Goal: Contribute content: Add original content to the website for others to see

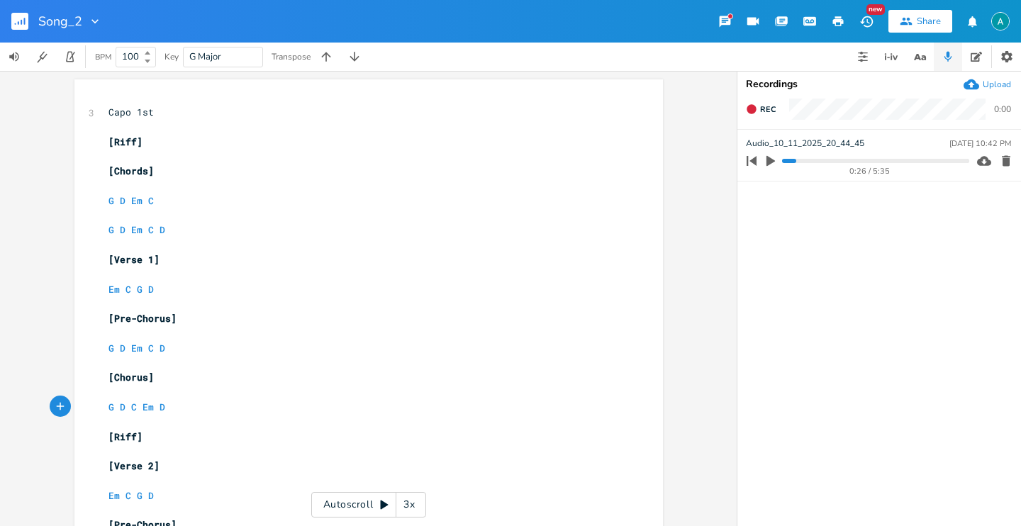
scroll to position [0, 6]
click at [779, 162] on button "button" at bounding box center [770, 161] width 18 height 23
click at [783, 163] on div "0:26 / 5:35" at bounding box center [856, 161] width 228 height 23
click at [784, 160] on progress at bounding box center [875, 161] width 186 height 4
click at [785, 160] on progress at bounding box center [875, 161] width 186 height 4
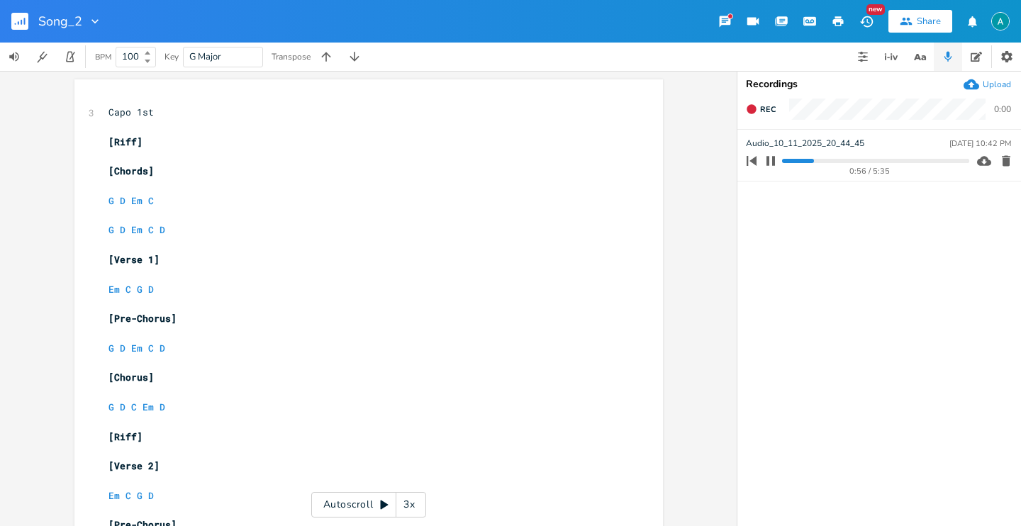
click at [768, 158] on icon "button" at bounding box center [770, 160] width 9 height 9
click at [996, 84] on div "Upload" at bounding box center [997, 84] width 28 height 11
click at [775, 160] on icon "button" at bounding box center [770, 161] width 9 height 11
click at [795, 157] on div "0:00 / 4:44" at bounding box center [856, 161] width 228 height 23
click at [799, 160] on progress at bounding box center [875, 161] width 186 height 4
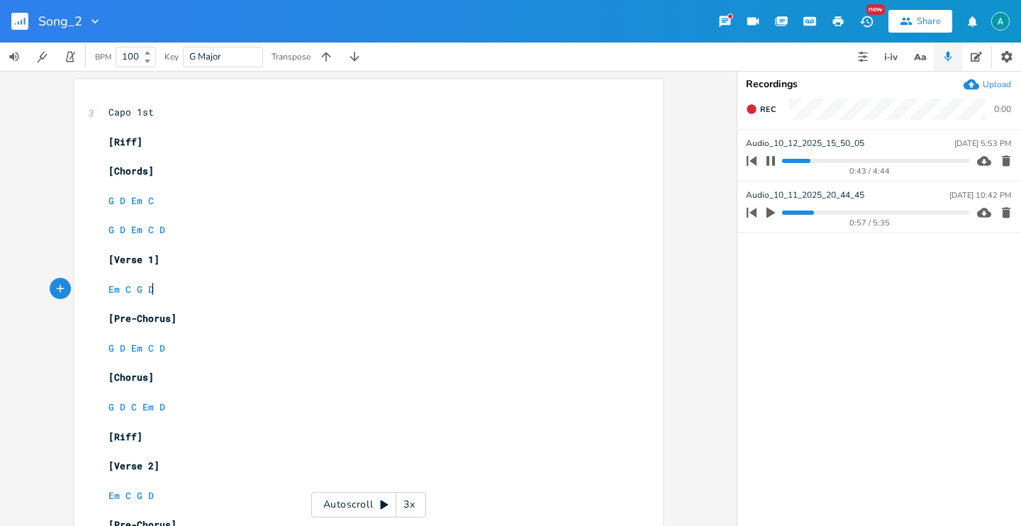
scroll to position [0, 0]
click at [177, 284] on pre "Em C G D" at bounding box center [362, 289] width 512 height 15
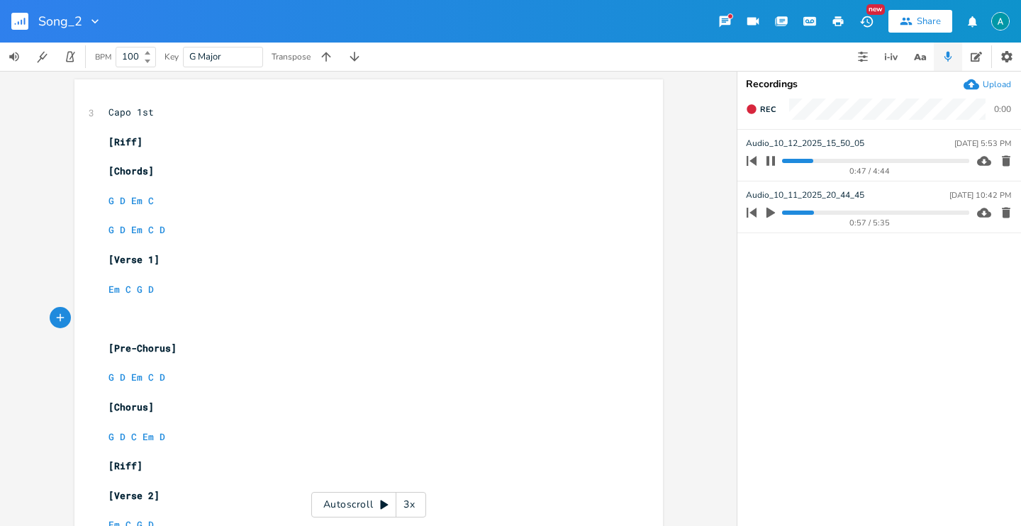
click at [776, 160] on button "button" at bounding box center [770, 161] width 18 height 23
click at [227, 318] on pre "​" at bounding box center [362, 318] width 512 height 15
type textarea "Somethings hd"
type textarea "iding"
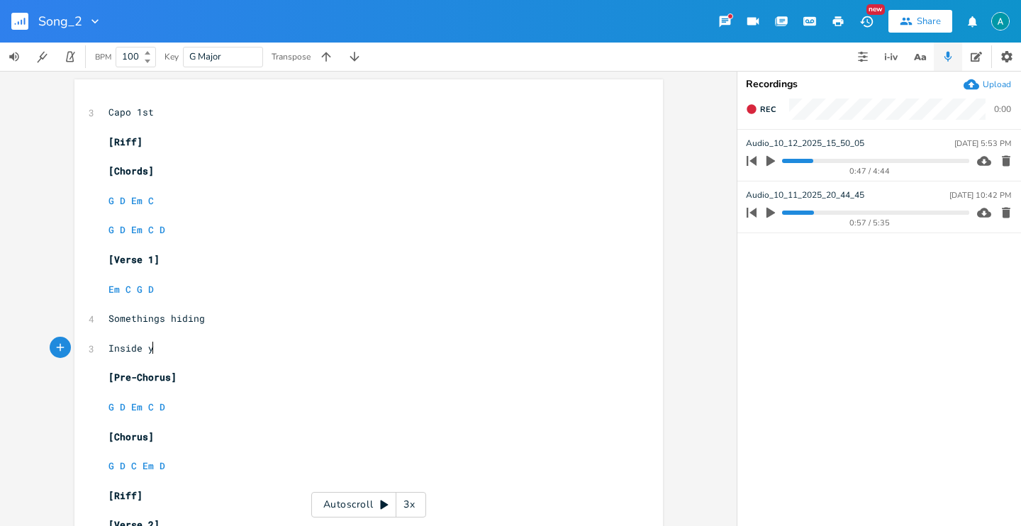
type textarea "Inside you"
type textarea "our her"
type textarea "arts"
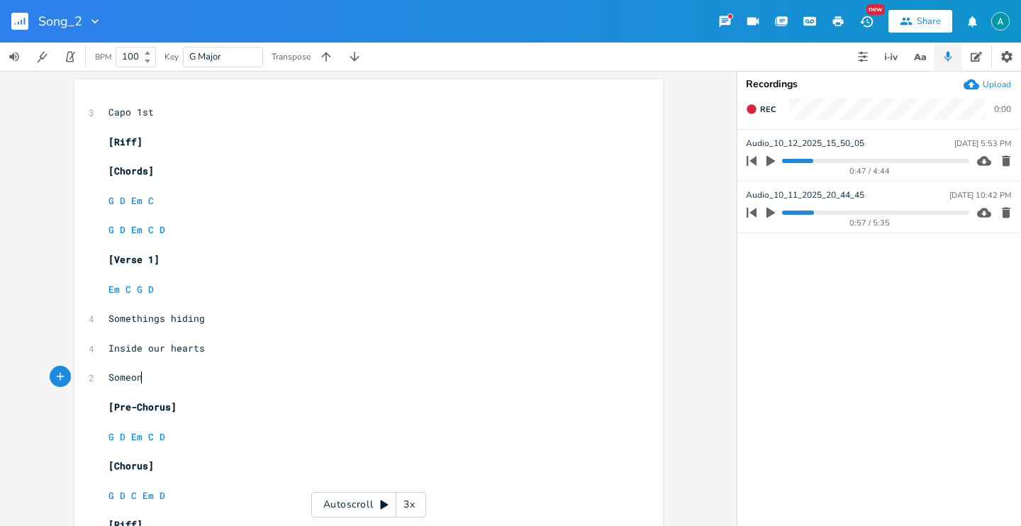
scroll to position [0, 39]
type textarea "Someone'"
type textarea "ss"
type textarea "trying"
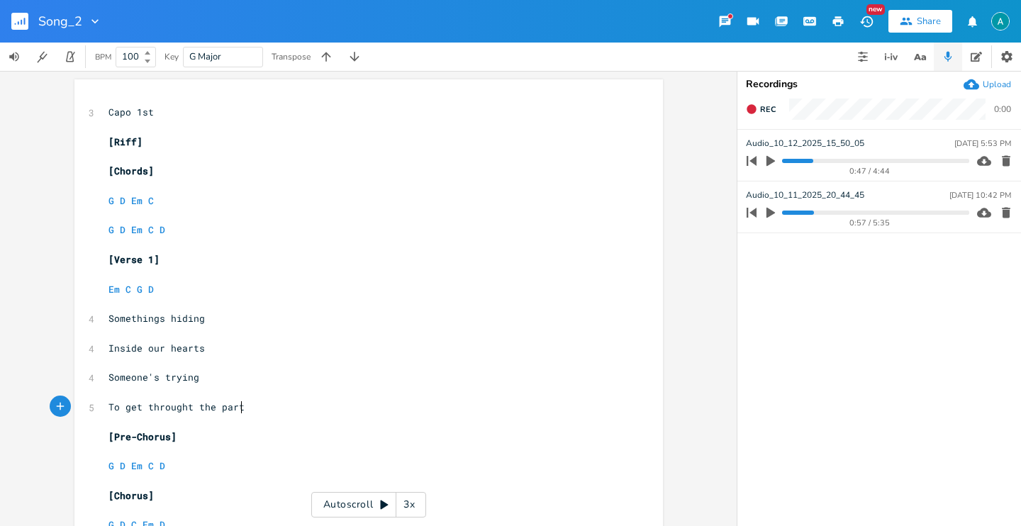
scroll to position [0, 108]
type textarea "To get throught the parts"
type textarea "Oh hidden away, that you like to pray"
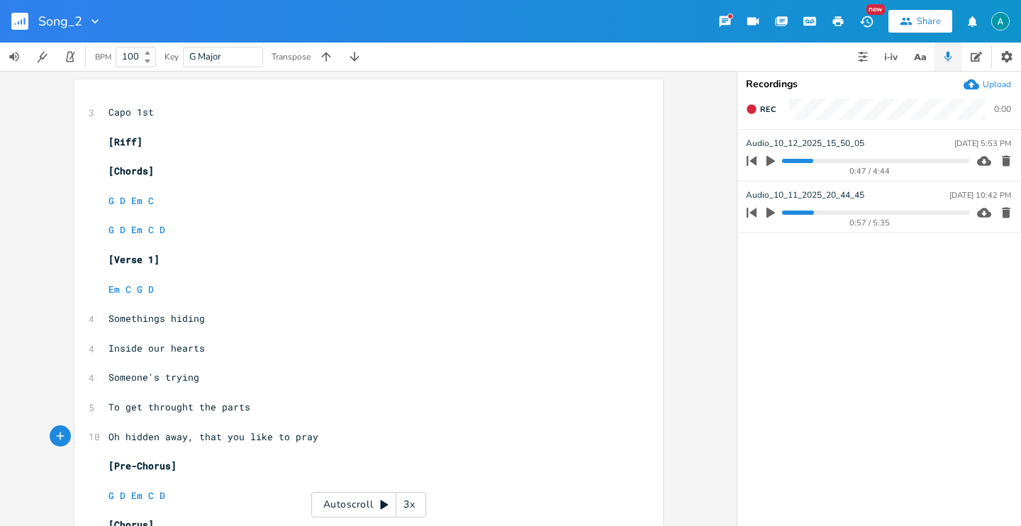
click at [179, 444] on pre "​" at bounding box center [362, 451] width 512 height 15
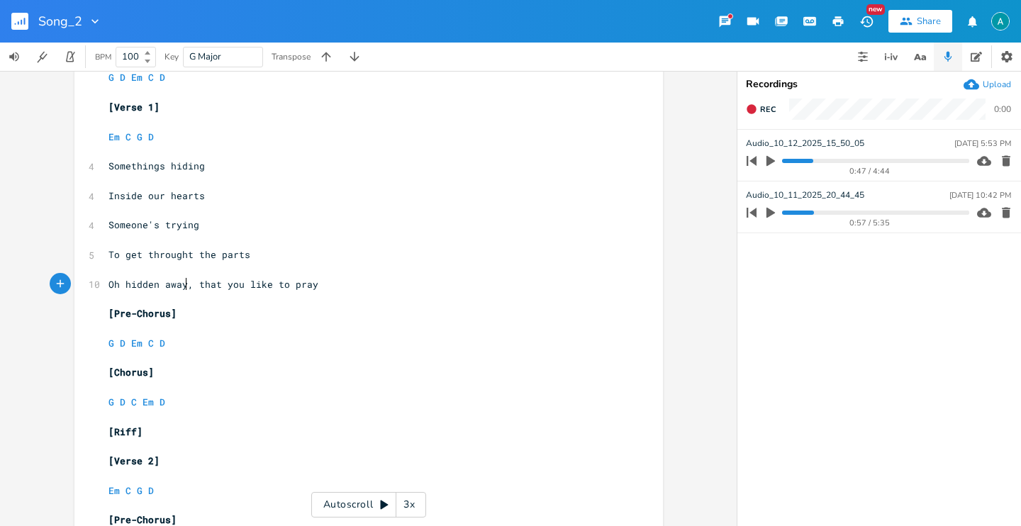
scroll to position [154, 0]
click at [196, 401] on pre "G D C Em D" at bounding box center [362, 400] width 512 height 15
click at [330, 284] on pre "Oh hidden away, that you like to pray" at bounding box center [362, 283] width 512 height 15
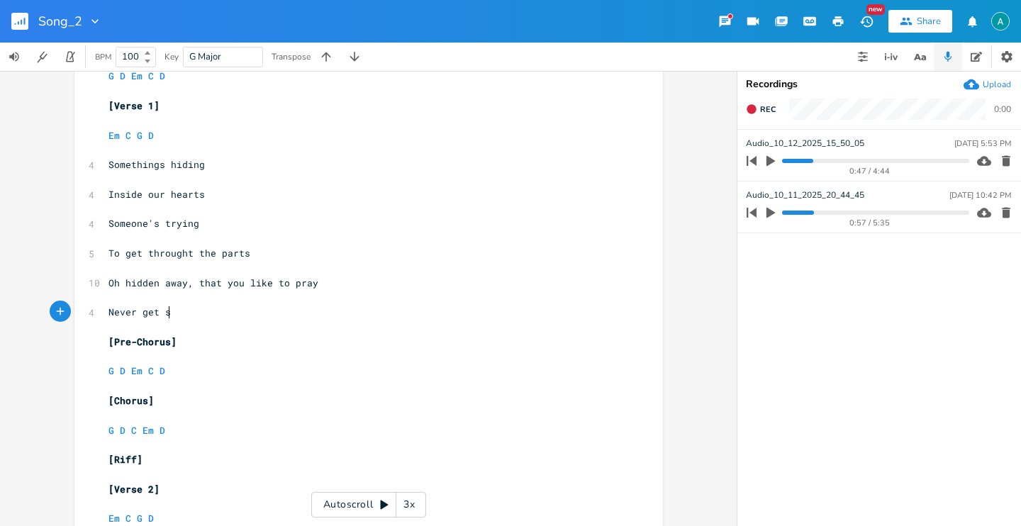
scroll to position [0, 63]
type textarea "Never get seen"
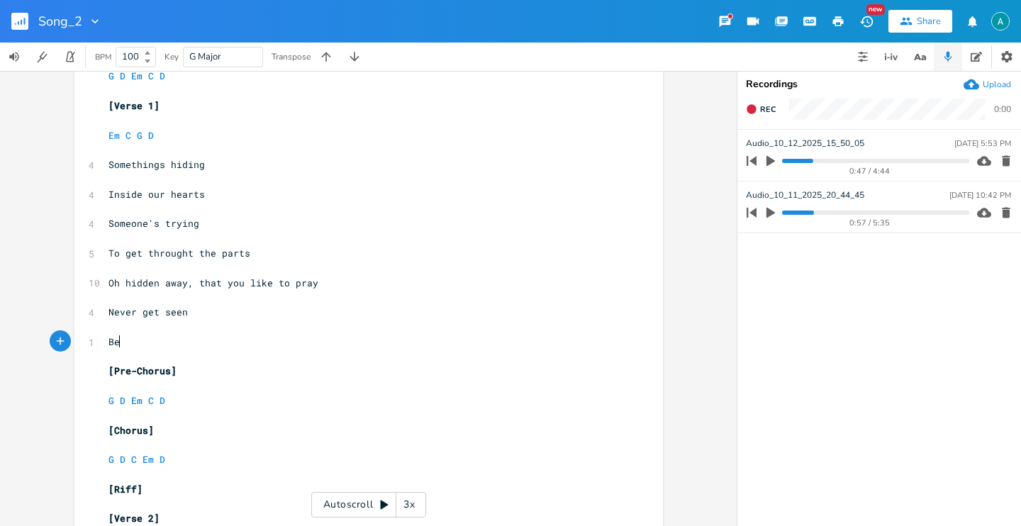
type textarea "Beca"
type textarea "Cause"
type textarea "use they're just between"
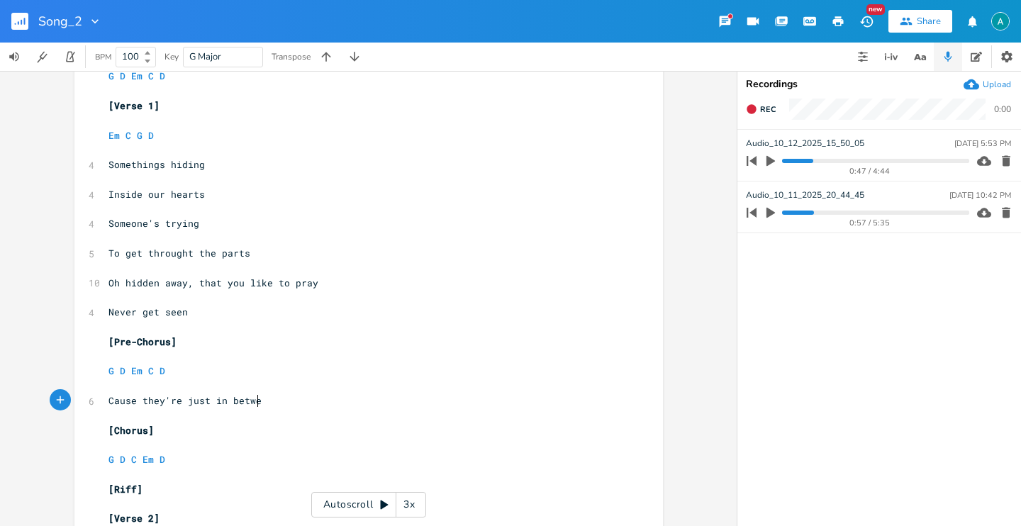
type textarea "Cause they're just in between"
click at [188, 403] on span "Cause they're just in between" at bounding box center [190, 400] width 164 height 13
type textarea "just"
drag, startPoint x: 188, startPoint y: 403, endPoint x: 185, endPoint y: 392, distance: 11.7
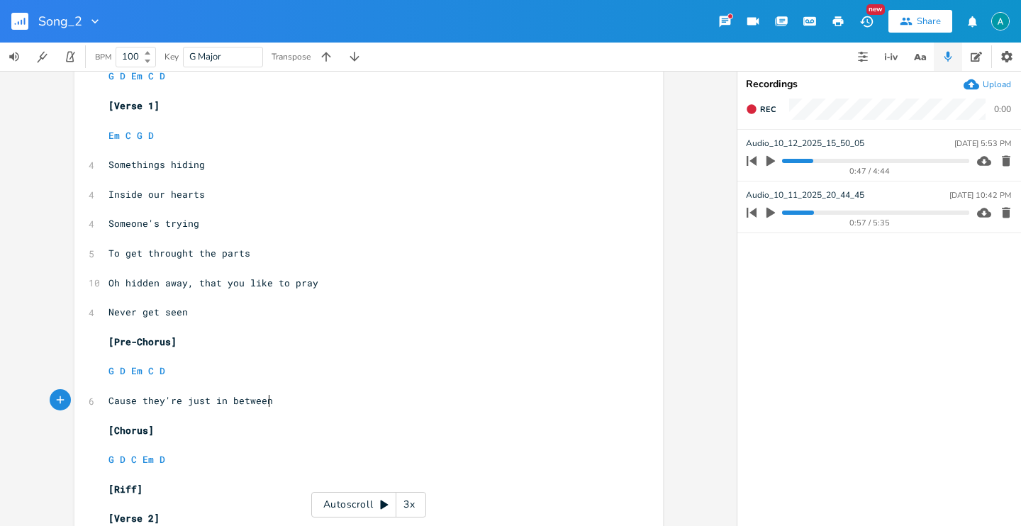
click at [188, 403] on span "Cause they're just in between" at bounding box center [190, 400] width 164 height 13
type textarea "lie"
click at [206, 458] on pre "G D C Em D" at bounding box center [362, 459] width 512 height 15
type textarea "OJ"
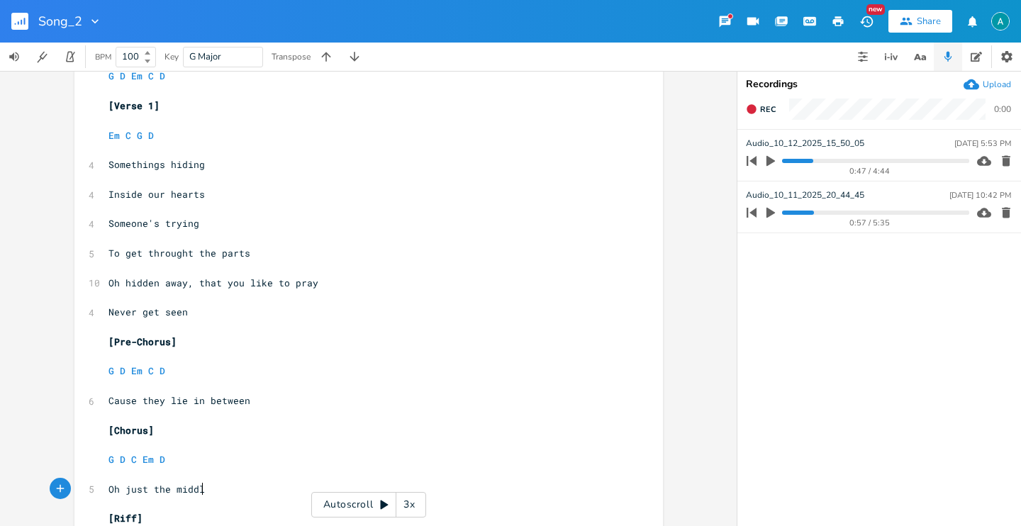
type textarea "h just the middle"
click at [196, 279] on span "Oh hidden away, that you like to pray" at bounding box center [213, 282] width 210 height 13
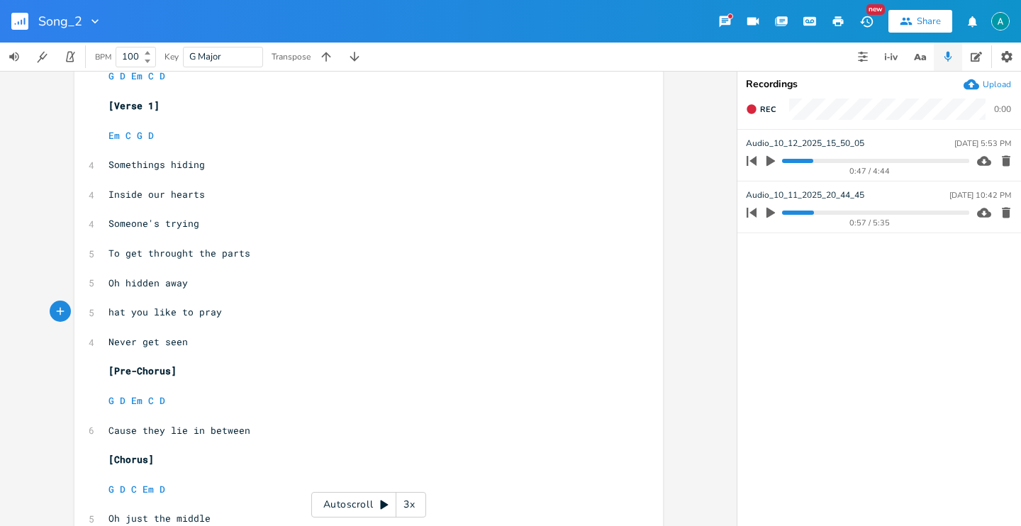
type textarea "T"
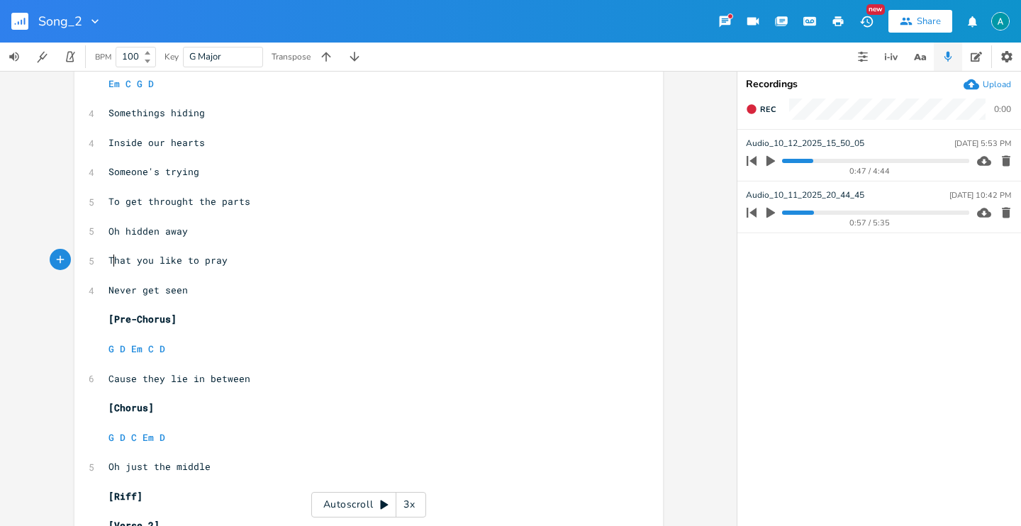
scroll to position [280, 0]
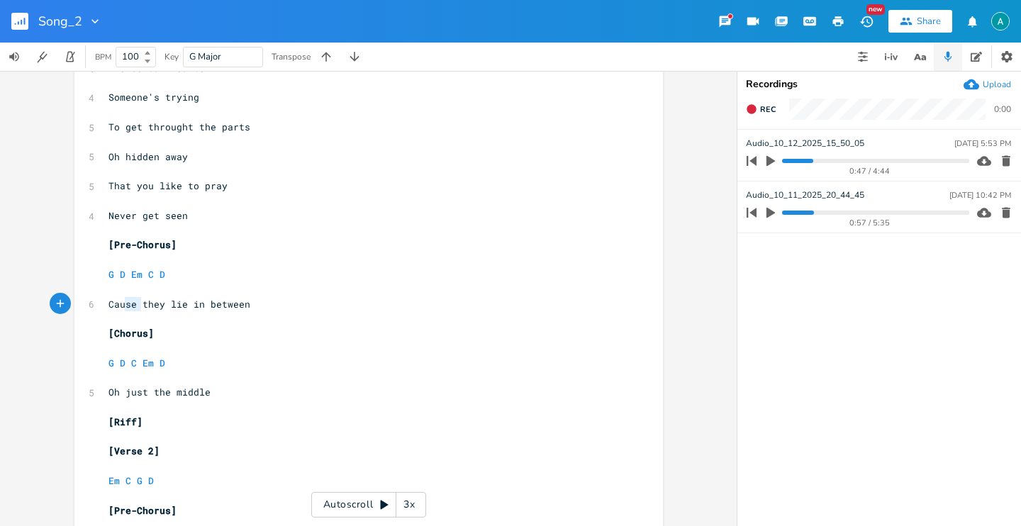
type textarea "Cause"
drag, startPoint x: 140, startPoint y: 303, endPoint x: 99, endPoint y: 302, distance: 41.1
click at [108, 305] on span "Cause they lie in between" at bounding box center [179, 304] width 142 height 13
type textarea "T"
drag, startPoint x: 125, startPoint y: 396, endPoint x: 84, endPoint y: 388, distance: 42.5
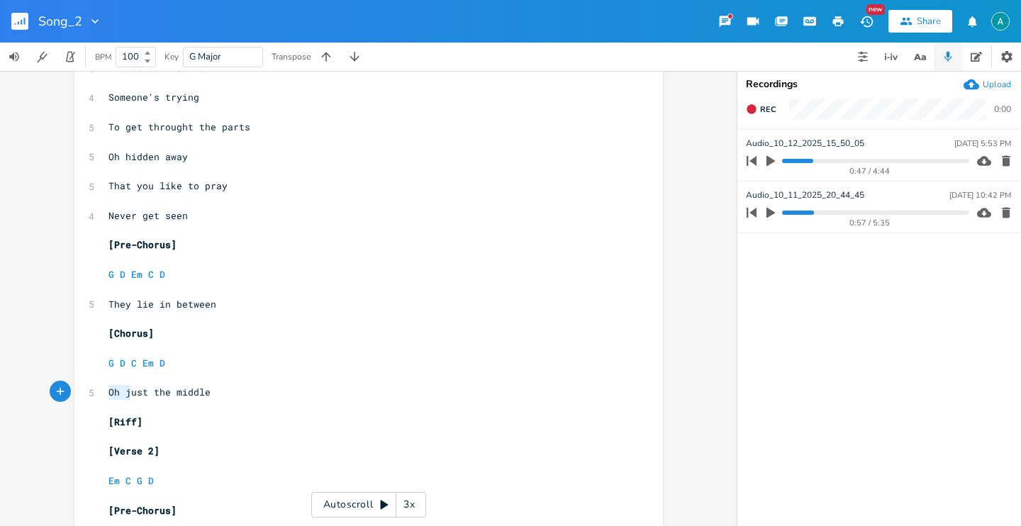
click at [82, 392] on div "Oh j x 3 Capo 1st ​ [Riff] ​ [Chords] ​ G D Em C ​ G D Em C D ​ [Verse 1] ​ Em …" at bounding box center [368, 271] width 588 height 945
type textarea "J"
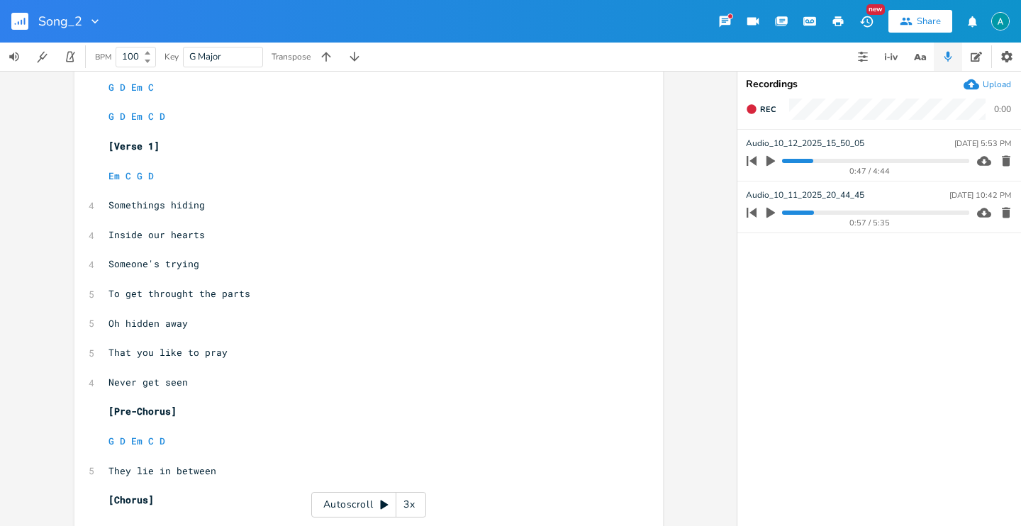
scroll to position [122, 0]
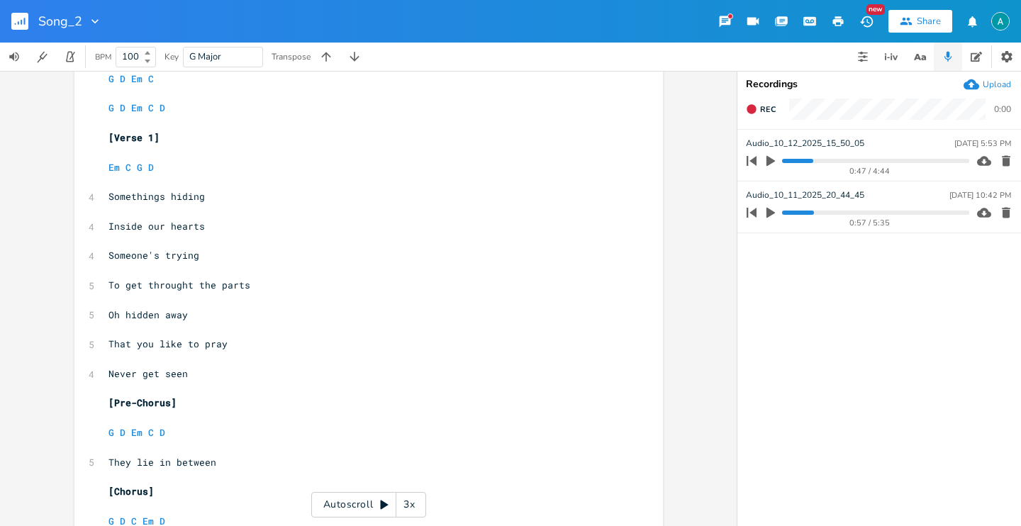
type textarea "I"
click at [108, 224] on span "Inside our hearts" at bounding box center [156, 226] width 96 height 13
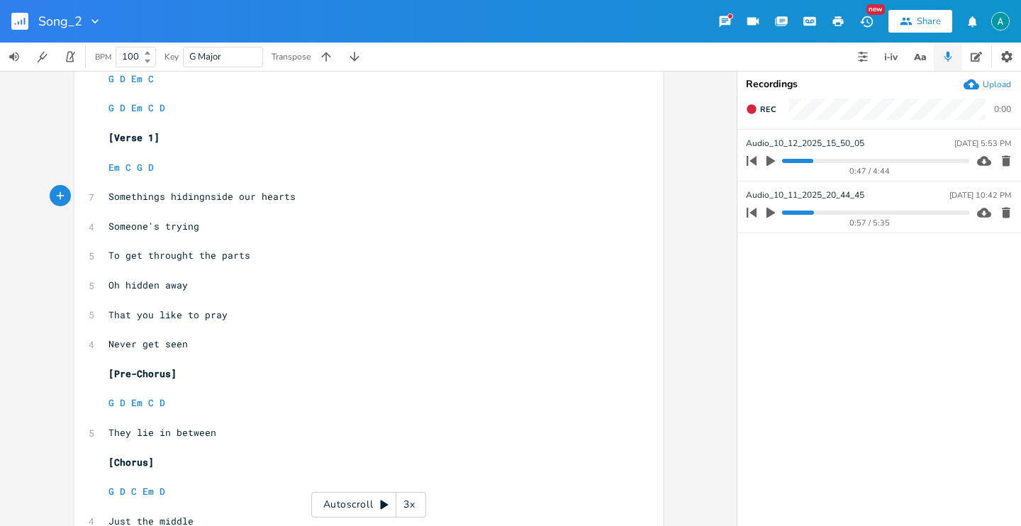
type textarea "i"
click at [108, 253] on span "To get throught the parts" at bounding box center [179, 255] width 142 height 13
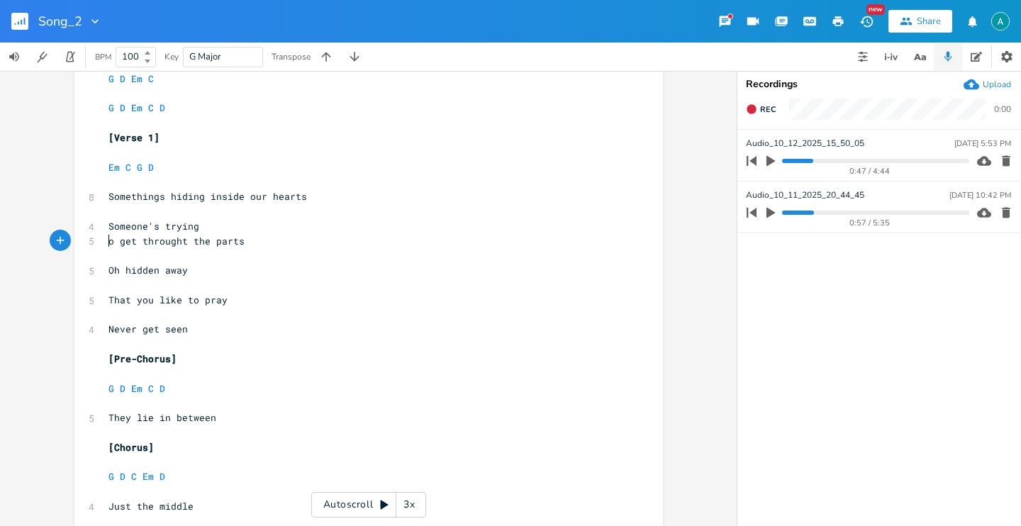
scroll to position [0, 2]
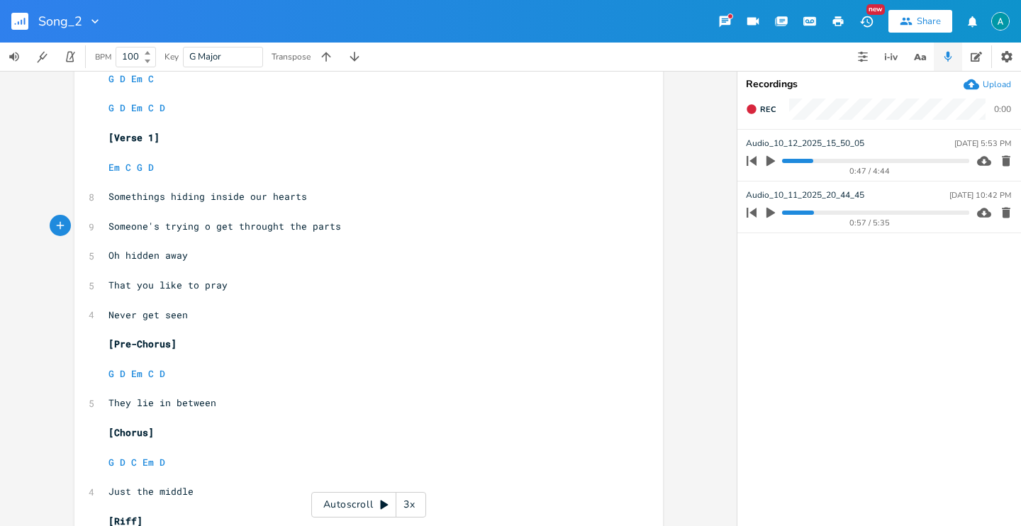
type textarea "t"
click at [108, 283] on span "That you like to pray" at bounding box center [167, 285] width 119 height 13
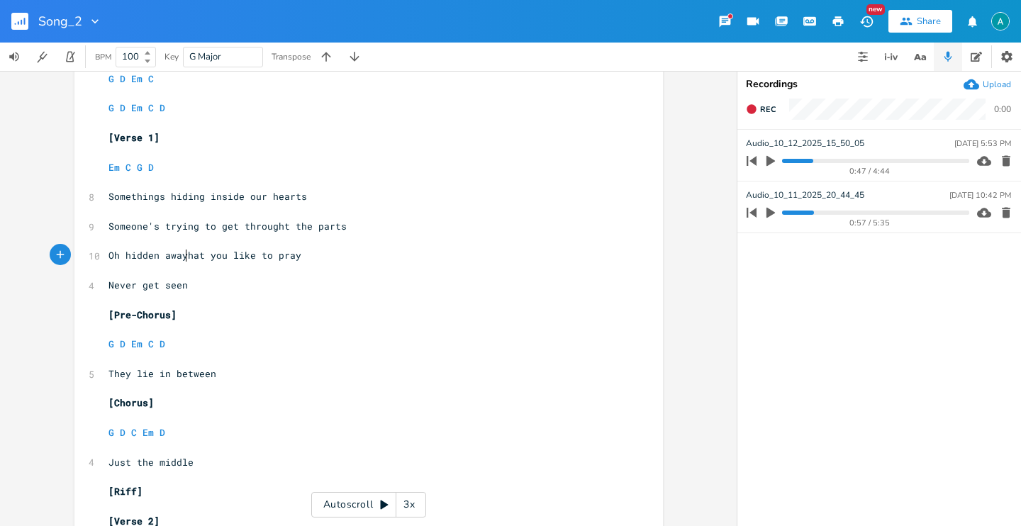
scroll to position [0, 3]
type textarea "t"
type textarea "D Em C"
drag, startPoint x: 142, startPoint y: 348, endPoint x: 118, endPoint y: 349, distance: 24.1
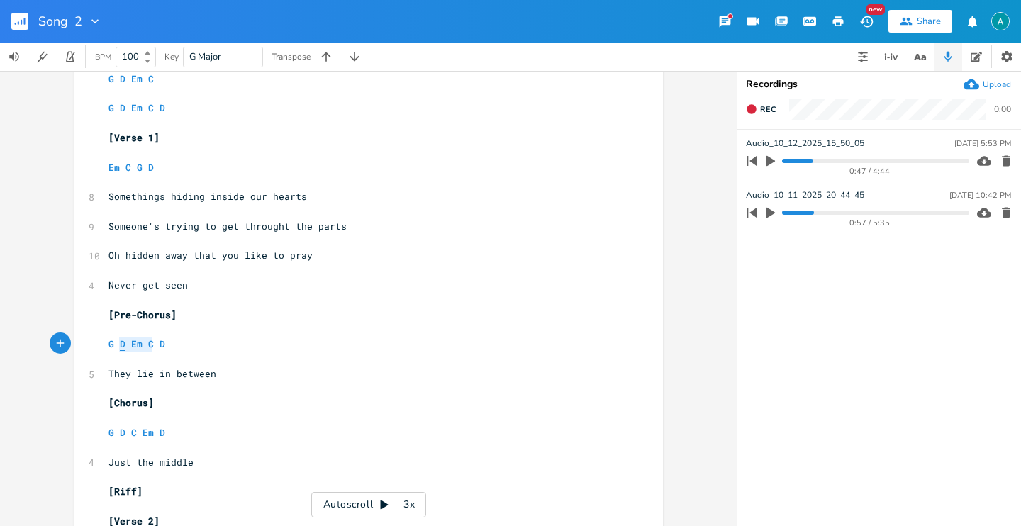
click at [118, 349] on span "G D Em C D" at bounding box center [136, 343] width 57 height 13
click at [228, 374] on pre "They lie in between" at bounding box center [362, 374] width 512 height 15
type textarea "They lie in between"
click at [228, 374] on pre "They lie in between" at bounding box center [362, 374] width 512 height 15
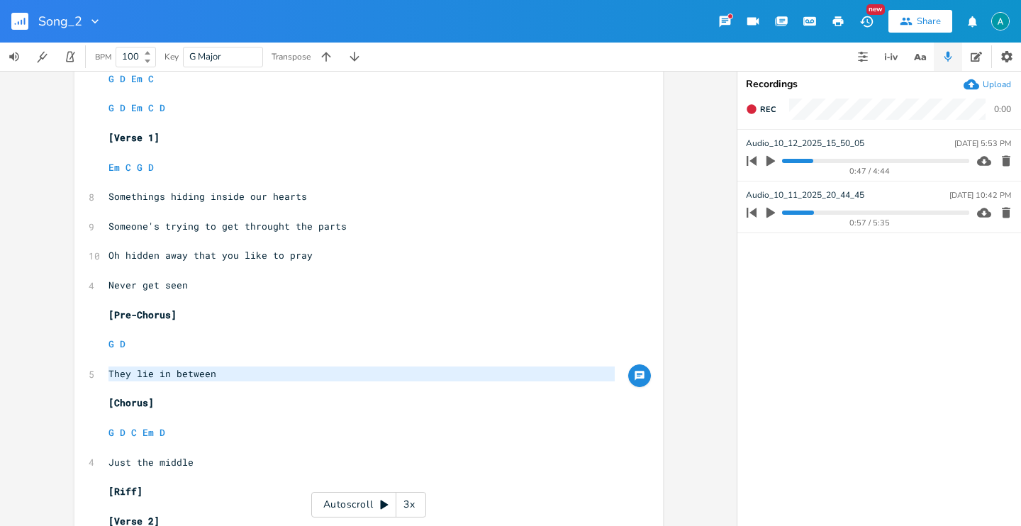
click at [215, 282] on pre "Never get seen" at bounding box center [362, 285] width 512 height 15
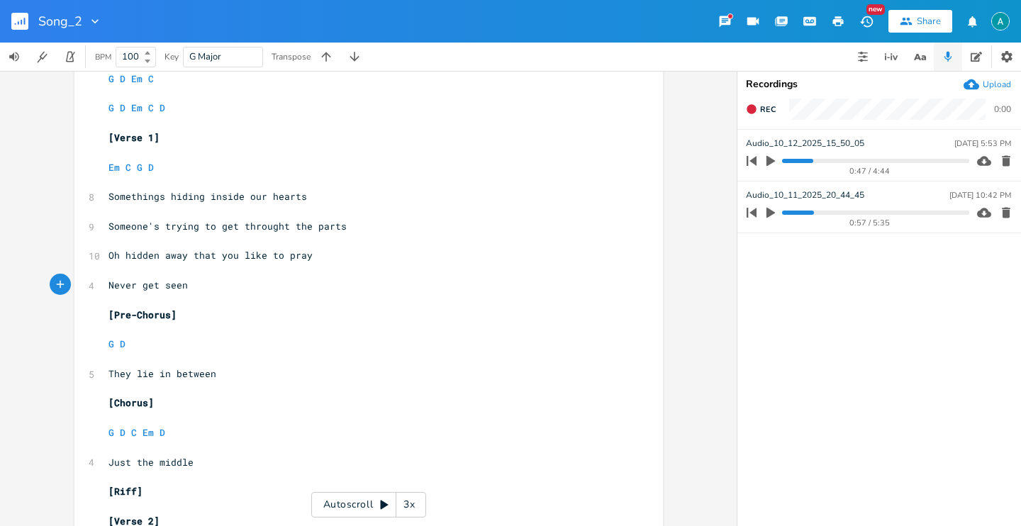
click at [154, 371] on span "They lie in between" at bounding box center [162, 373] width 108 height 13
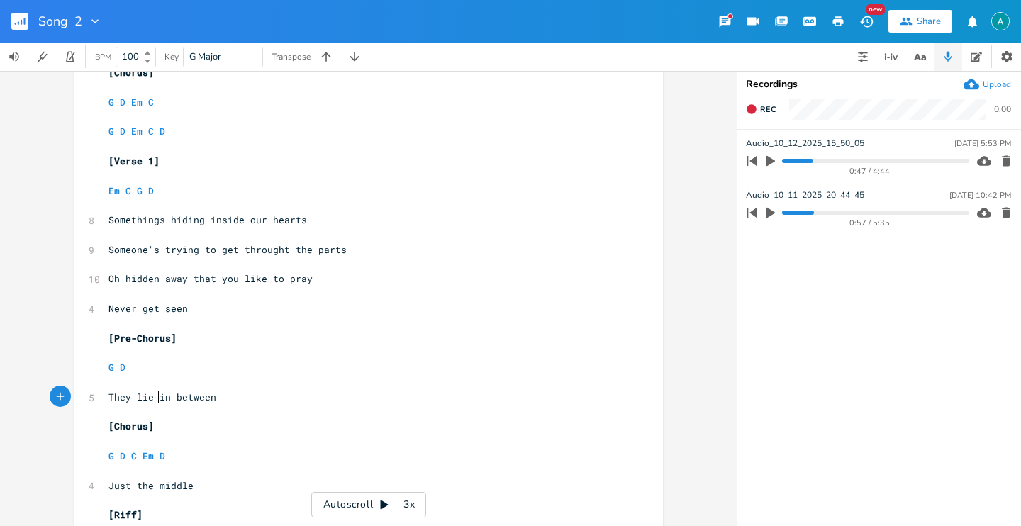
scroll to position [99, 0]
click at [159, 247] on span "Someone's trying to get throught the parts" at bounding box center [227, 249] width 238 height 13
type textarea "been"
click at [314, 245] on span "Someone's been trying to get throught the parts" at bounding box center [241, 249] width 267 height 13
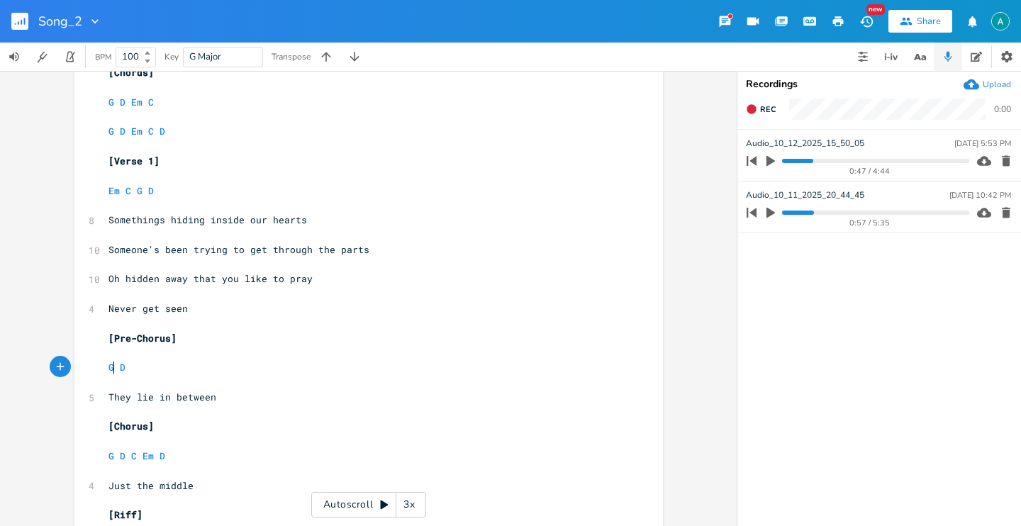
drag, startPoint x: 108, startPoint y: 369, endPoint x: 129, endPoint y: 364, distance: 21.3
click at [108, 369] on span "G" at bounding box center [111, 367] width 6 height 13
type textarea "C"
click at [121, 351] on pre "​" at bounding box center [362, 352] width 512 height 15
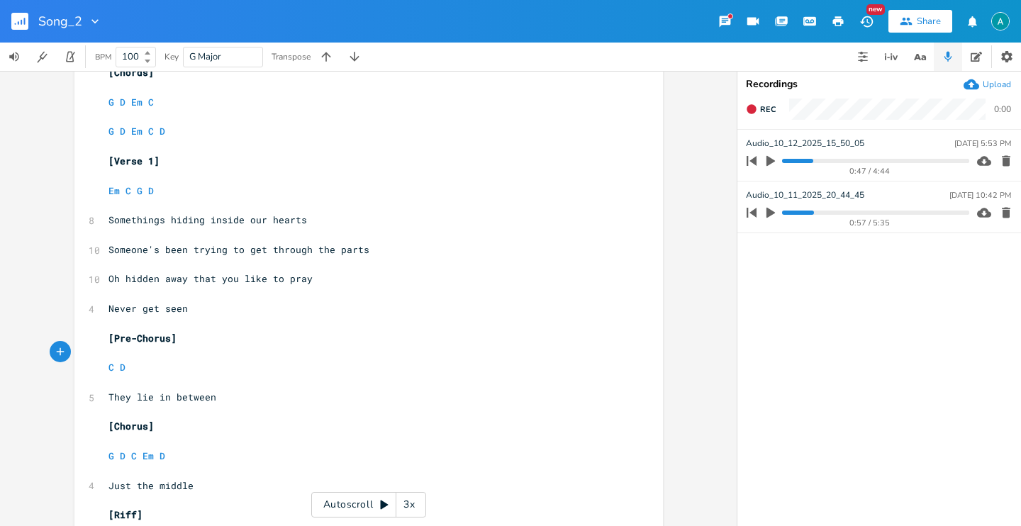
click at [768, 162] on icon "button" at bounding box center [770, 161] width 9 height 11
click at [189, 311] on pre "Never get seen" at bounding box center [362, 308] width 512 height 15
click at [200, 393] on span "They lie in between" at bounding box center [162, 397] width 108 height 13
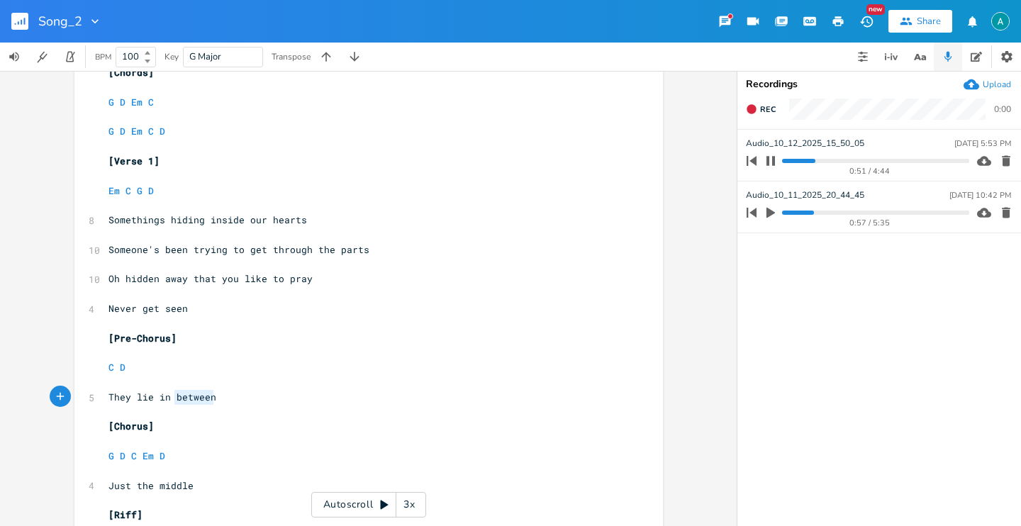
type textarea "They lie in between"
click at [200, 393] on span "They lie in between" at bounding box center [162, 397] width 108 height 13
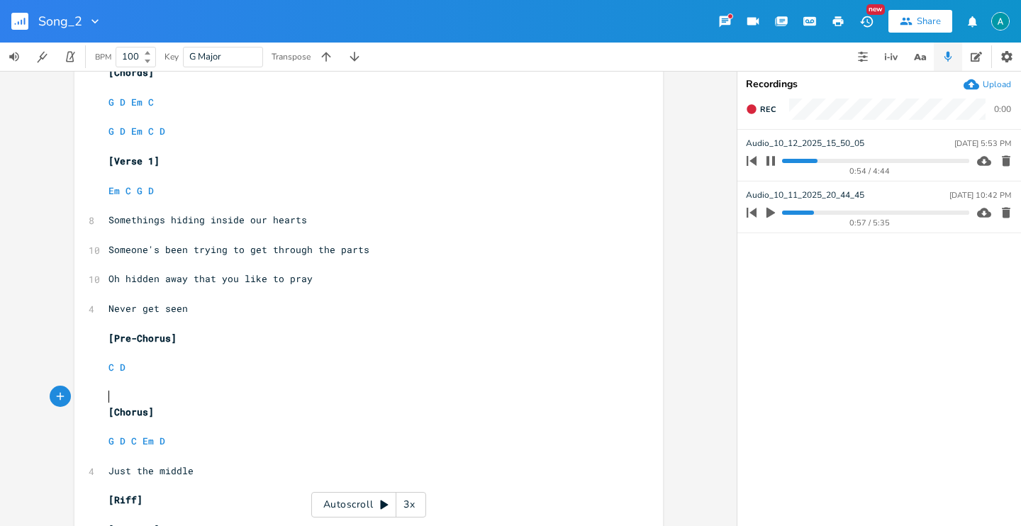
click at [225, 309] on pre "Never get seen" at bounding box center [362, 308] width 512 height 15
paste textarea
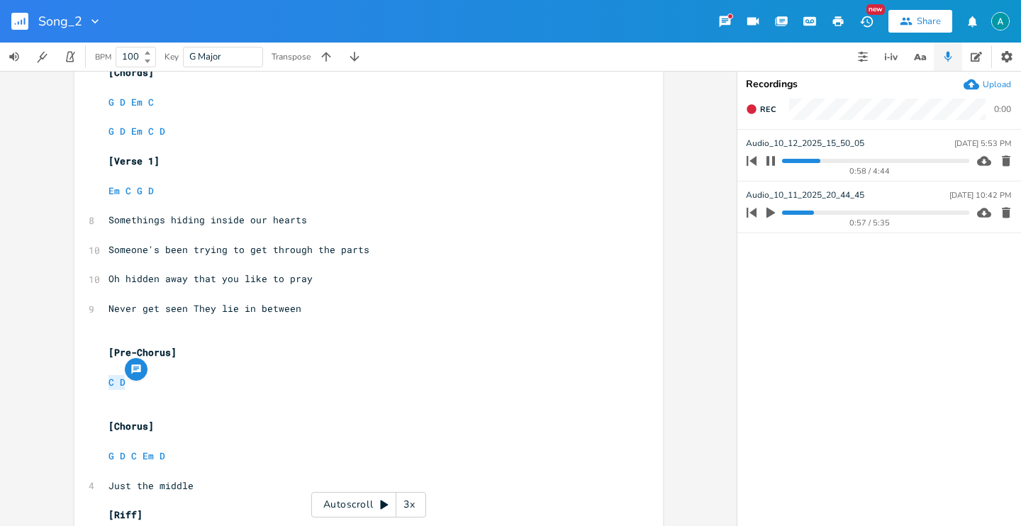
drag, startPoint x: 159, startPoint y: 389, endPoint x: 9, endPoint y: 386, distance: 150.3
click at [9, 386] on div "C D x 3 Capo 1st ​ [Riff] ​ [Chords] ​ G D Em C ​ G D Em C D ​ [Verse 1] ​ Em C…" at bounding box center [368, 298] width 737 height 455
type textarea "G D Em C D"
click at [123, 333] on pre "​" at bounding box center [362, 338] width 512 height 15
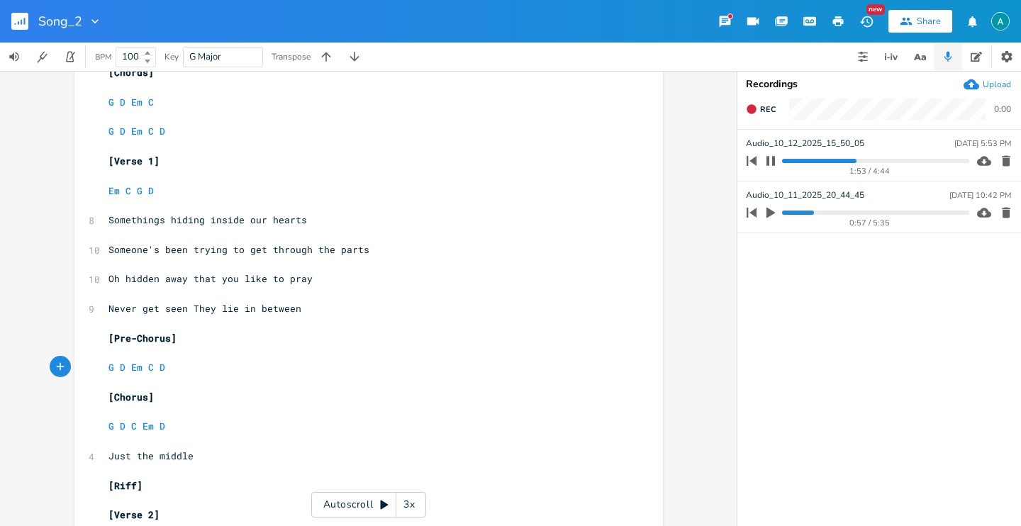
click at [776, 162] on button "button" at bounding box center [770, 161] width 18 height 23
click at [764, 214] on icon "button" at bounding box center [770, 212] width 13 height 13
click at [205, 459] on pre "Just the middle" at bounding box center [362, 456] width 512 height 15
click at [106, 451] on pre "Just the middle" at bounding box center [362, 456] width 512 height 15
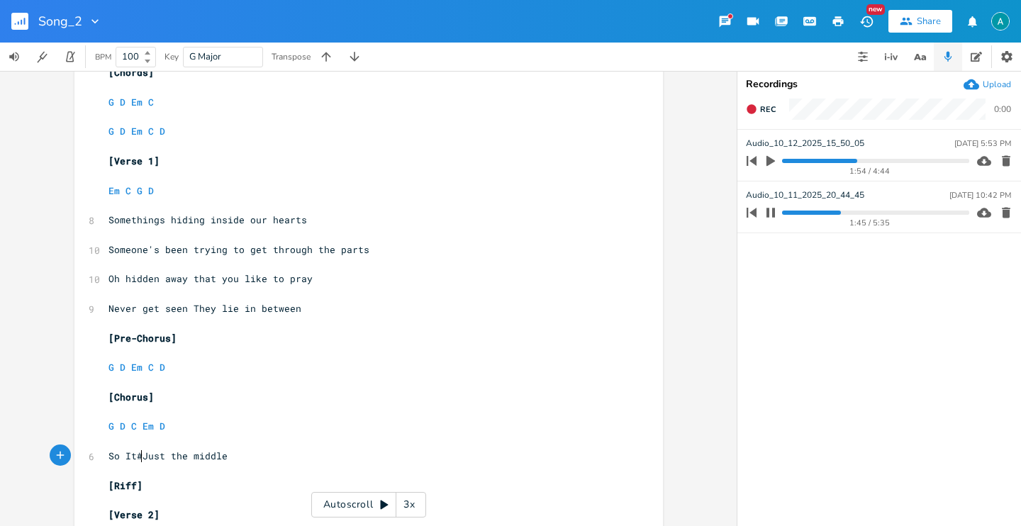
type textarea "So It#s"
type textarea "it's"
type textarea "j"
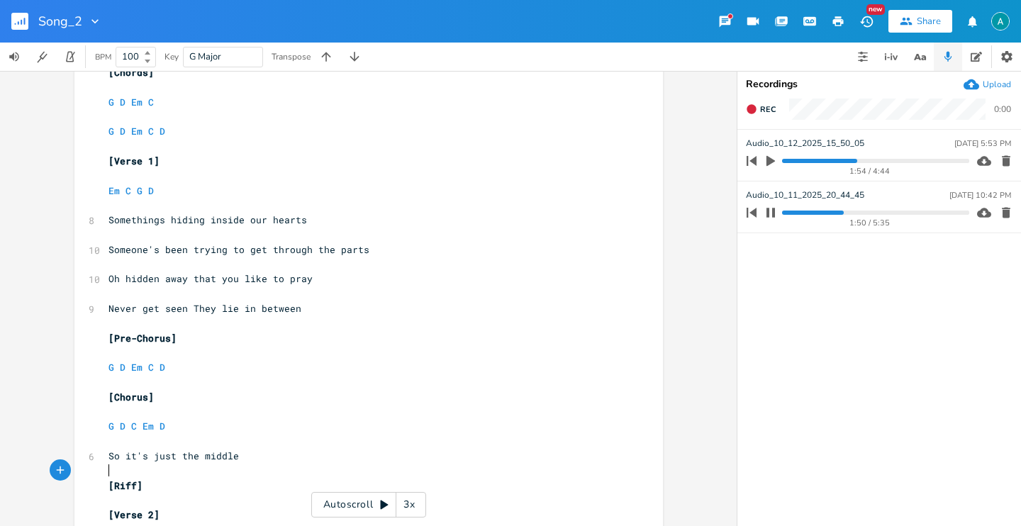
type textarea "#"
click at [827, 212] on progress at bounding box center [875, 213] width 186 height 4
click at [803, 216] on div "1:22 / 5:35" at bounding box center [856, 212] width 228 height 23
click at [801, 211] on progress at bounding box center [875, 213] width 186 height 4
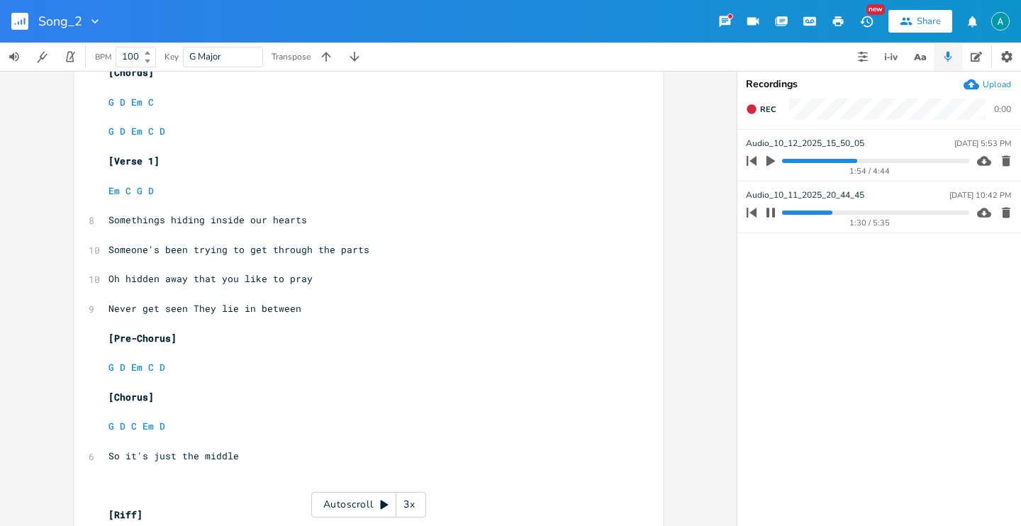
click at [773, 213] on icon "button" at bounding box center [770, 212] width 9 height 9
type textarea "hey lie in between"
drag, startPoint x: 303, startPoint y: 314, endPoint x: 190, endPoint y: 314, distance: 112.7
click at [190, 313] on pre "Never get seen They lie in between" at bounding box center [362, 308] width 512 height 15
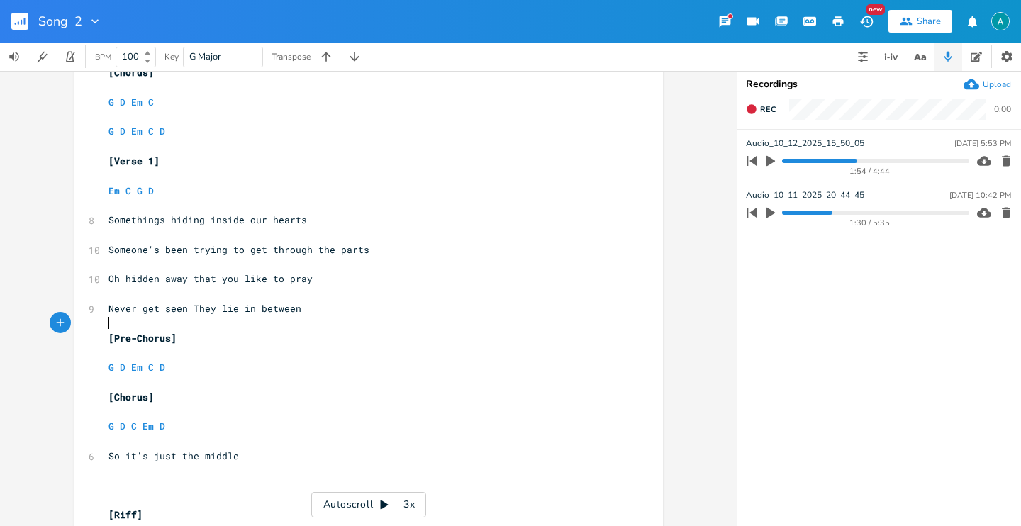
click at [187, 330] on div "3 Capo 1st ​ [Riff] ​ [Chords] ​ G D Em C ​ G D Em C D ​ [Verse 1] ​ Em C G D ​…" at bounding box center [362, 411] width 512 height 811
click at [274, 309] on span "Never get seen They lie in between" at bounding box center [204, 308] width 193 height 13
type textarea "Never get seen They lie in between"
click at [274, 308] on span "Never get seen They lie in between" at bounding box center [204, 308] width 193 height 13
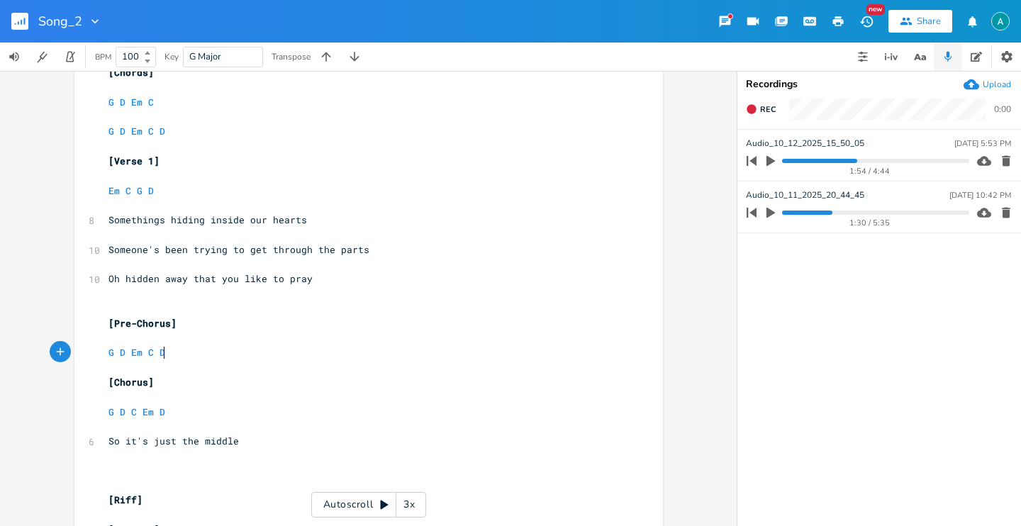
click at [195, 350] on pre "G D Em C D" at bounding box center [362, 352] width 512 height 15
click at [201, 355] on pre "G D Em C D" at bounding box center [362, 352] width 512 height 15
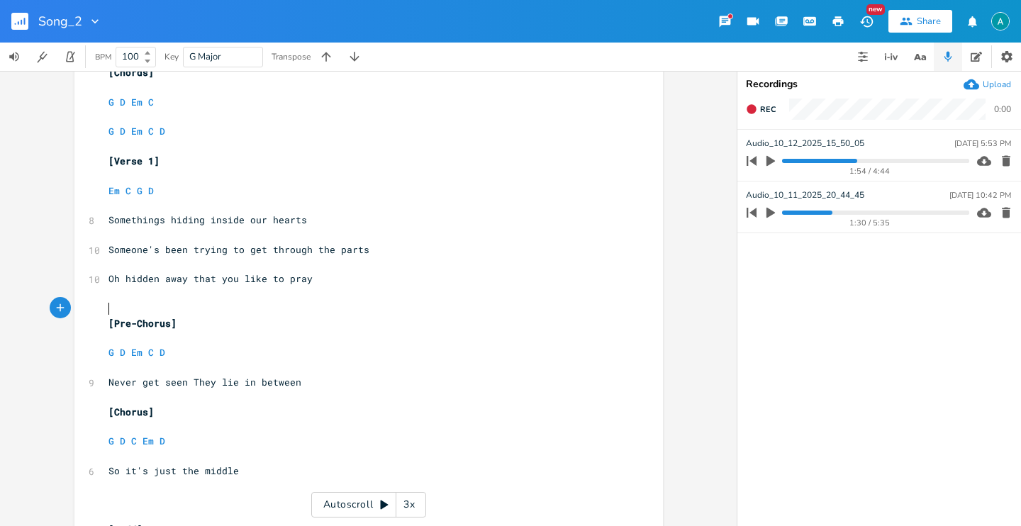
click at [187, 307] on pre "​" at bounding box center [362, 308] width 512 height 15
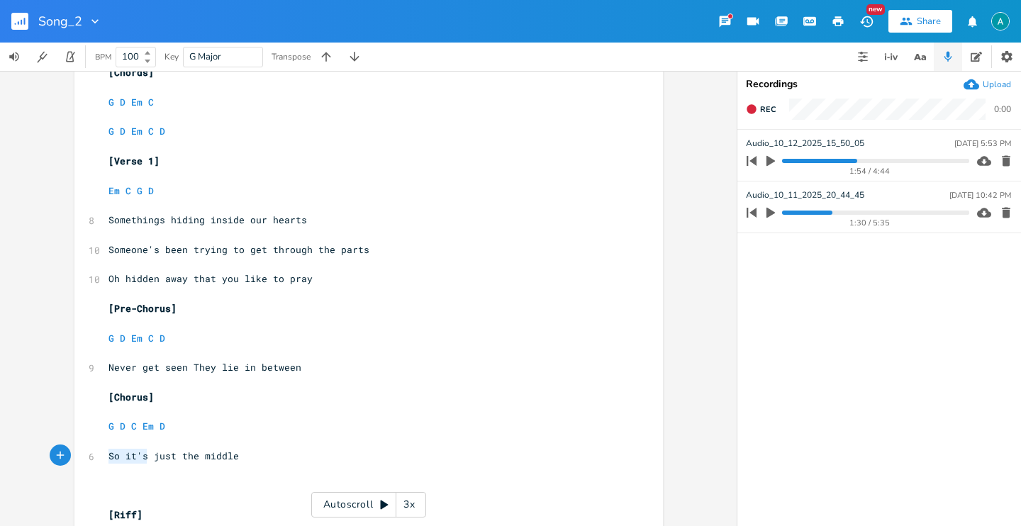
drag, startPoint x: 140, startPoint y: 461, endPoint x: 91, endPoint y: 462, distance: 49.6
click at [91, 462] on div "So it's x 3 Capo 1st ​ [Riff] ​ [Chords] ​ G D Em C ​ G D Em C D ​ [Verse 1] ​ …" at bounding box center [368, 409] width 588 height 856
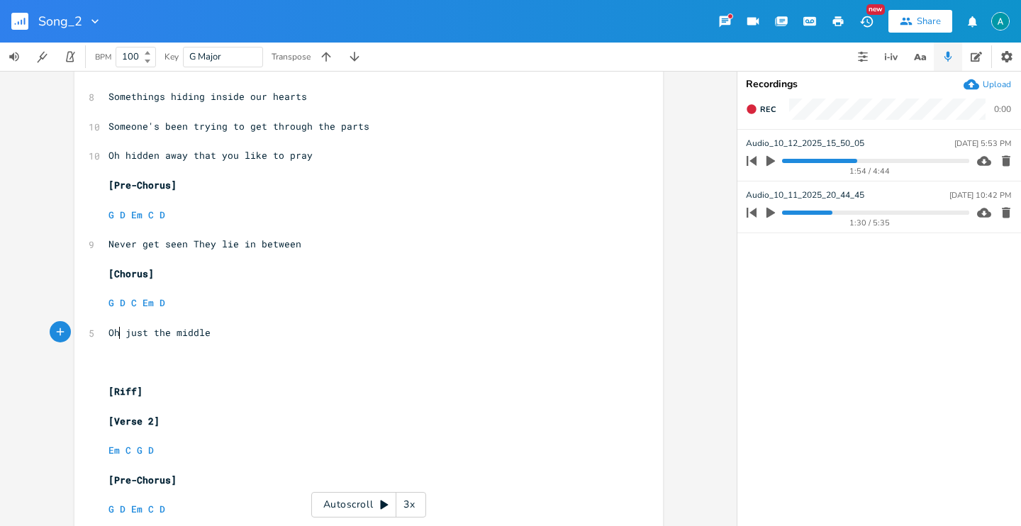
scroll to position [418, 0]
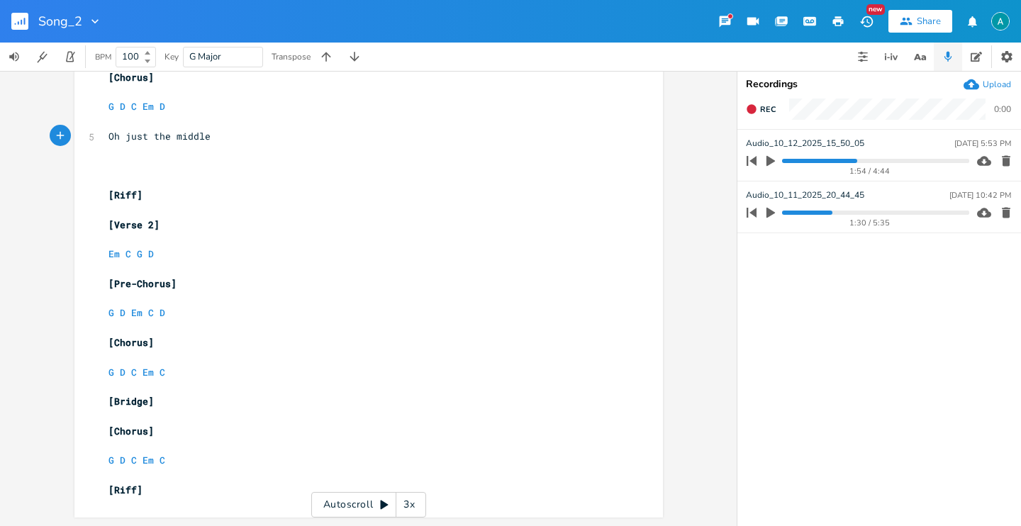
type textarea "Oh"
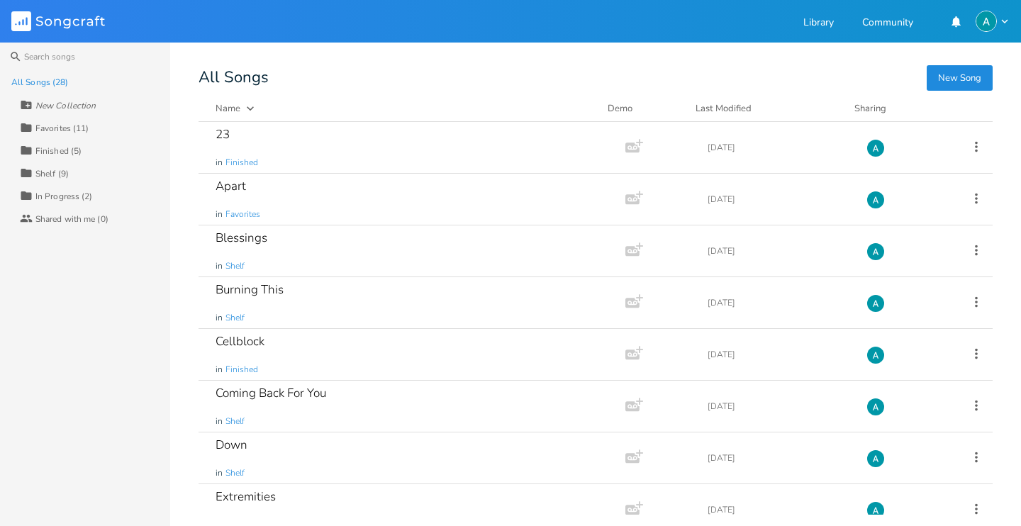
click at [111, 133] on div "Collection Favorites (11)" at bounding box center [95, 127] width 150 height 23
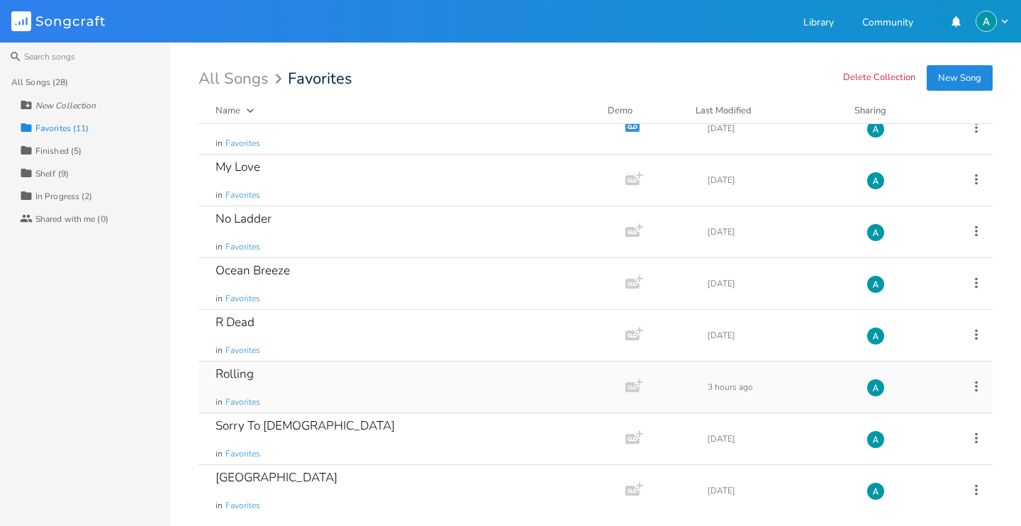
scroll to position [179, 0]
click at [352, 424] on div "Sorry To [DEMOGRAPHIC_DATA] in Favorites" at bounding box center [409, 436] width 387 height 51
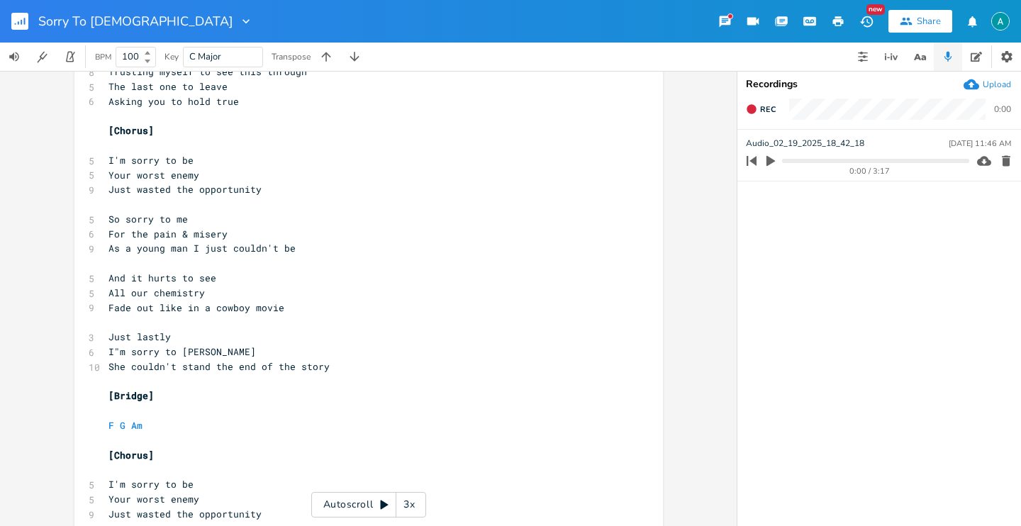
scroll to position [442, 0]
